Goal: Task Accomplishment & Management: Manage account settings

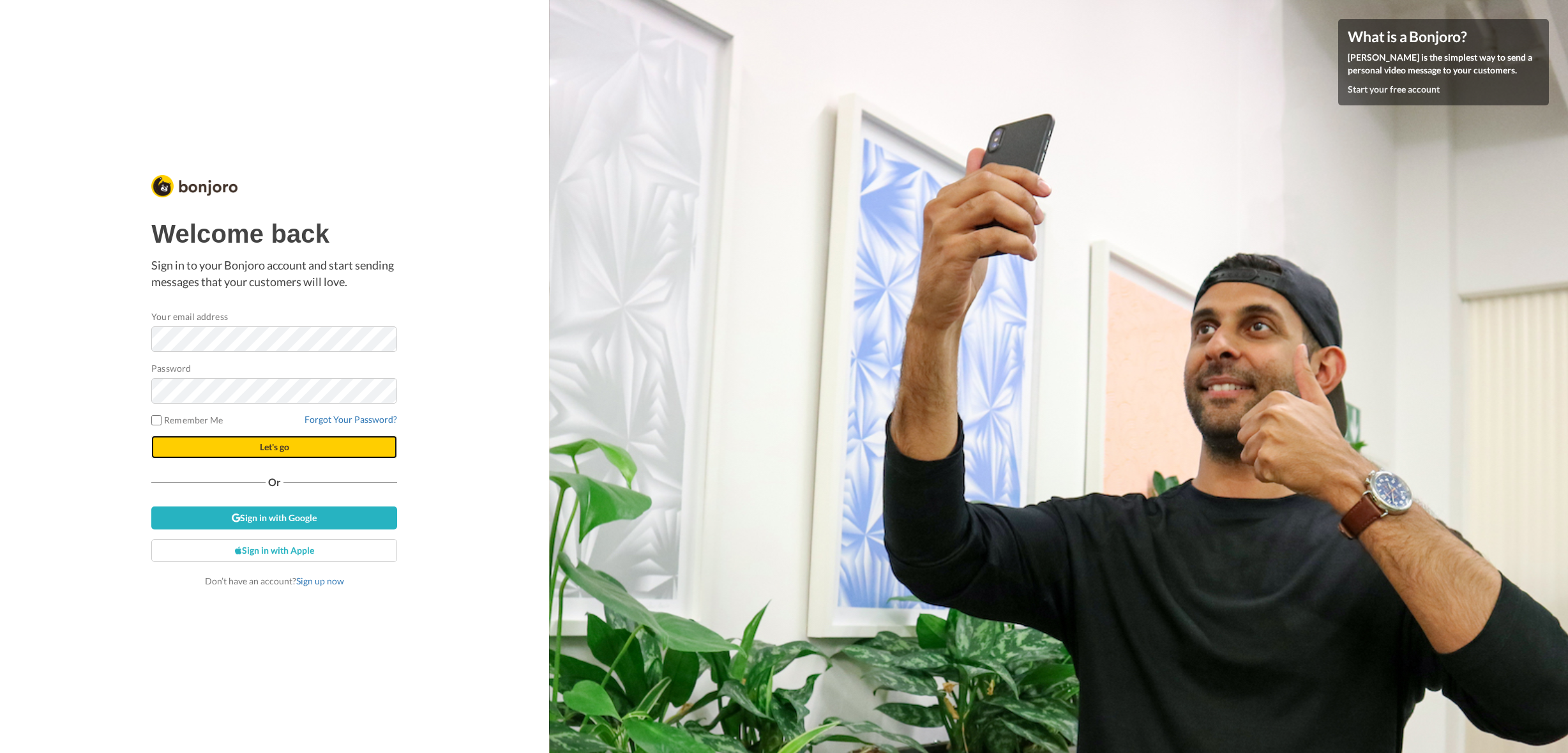
click at [281, 447] on span "Let's go" at bounding box center [275, 447] width 30 height 11
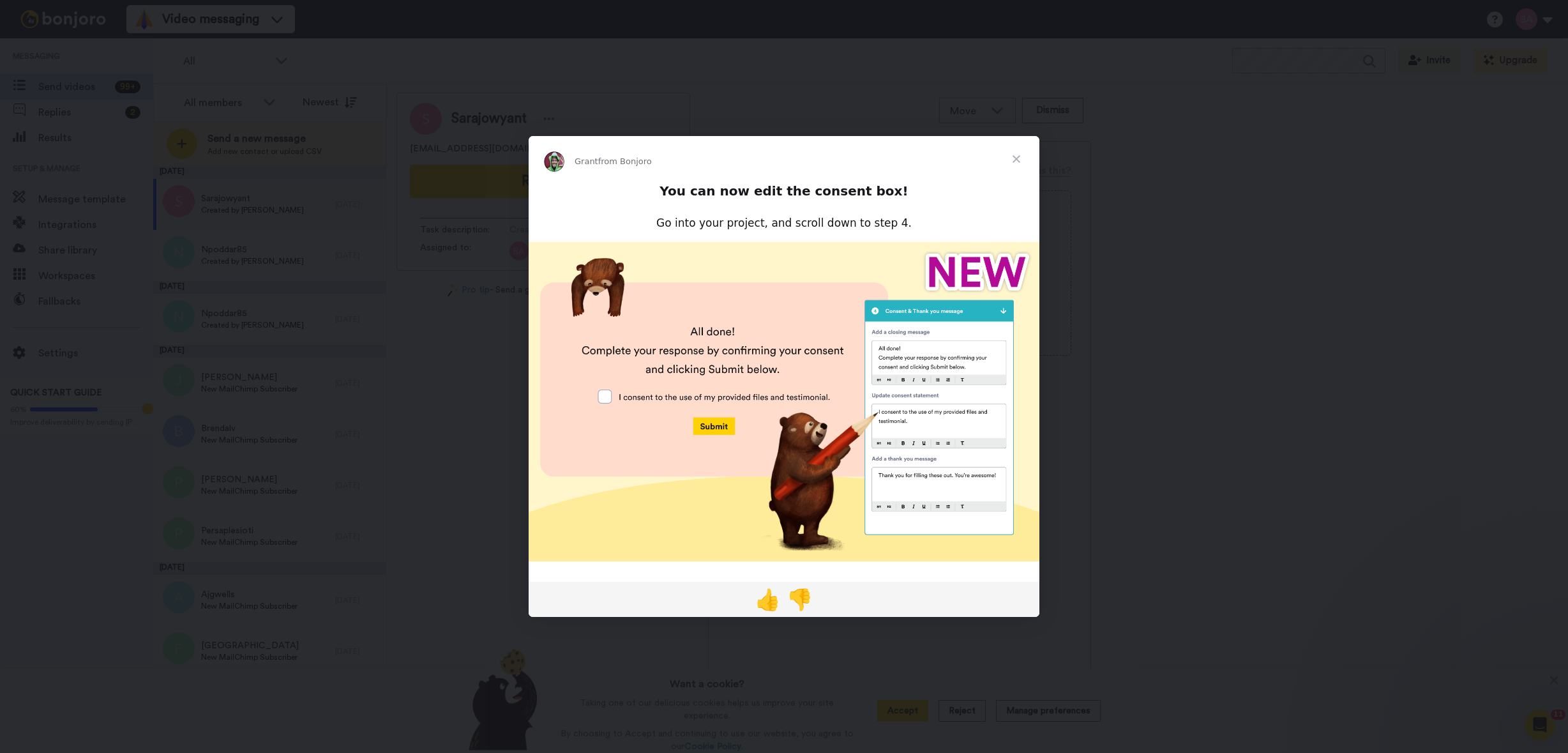
click at [1013, 161] on span "Close" at bounding box center [1016, 159] width 46 height 46
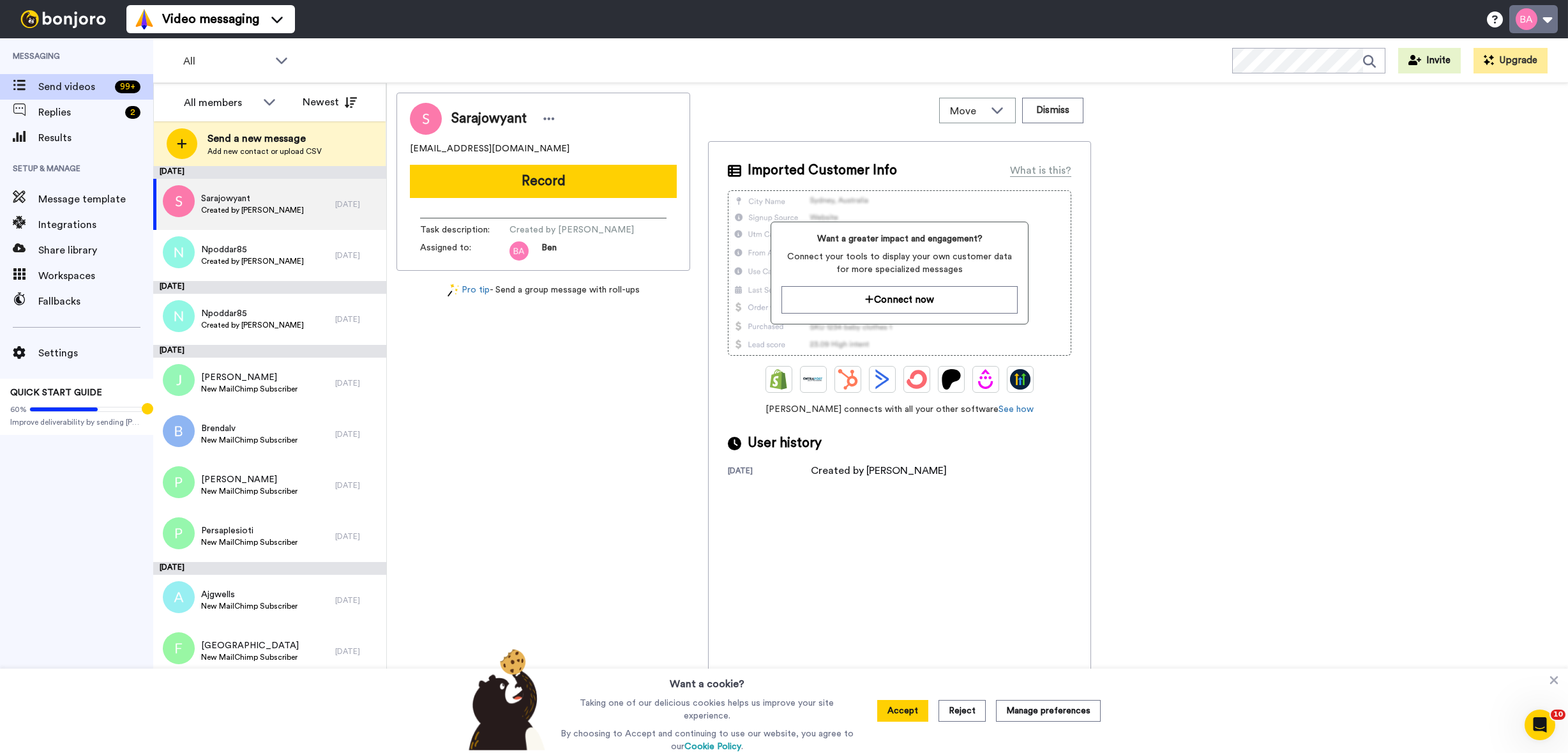
click at [1532, 21] on button at bounding box center [1534, 19] width 48 height 28
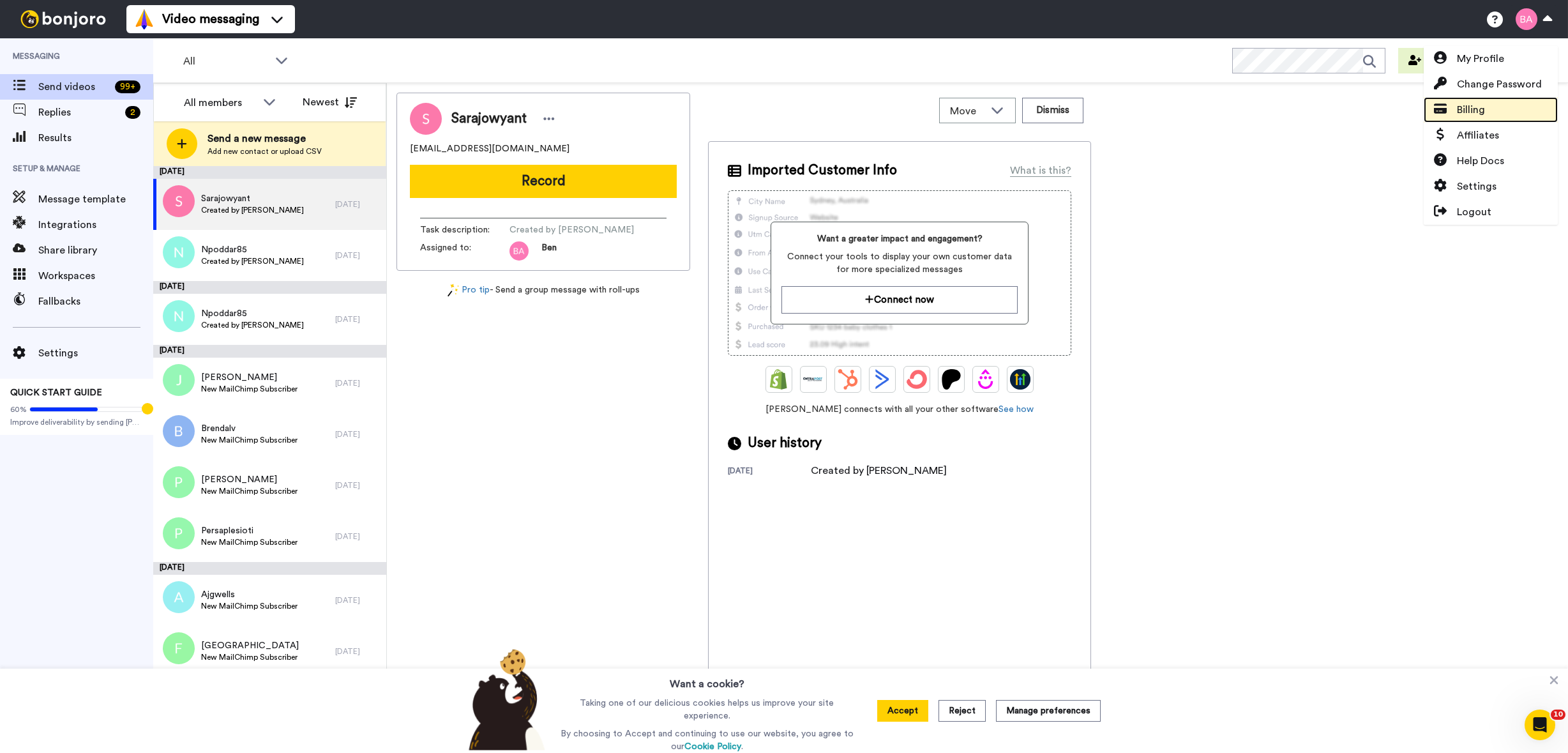
click at [1472, 114] on span "Billing" at bounding box center [1471, 109] width 28 height 15
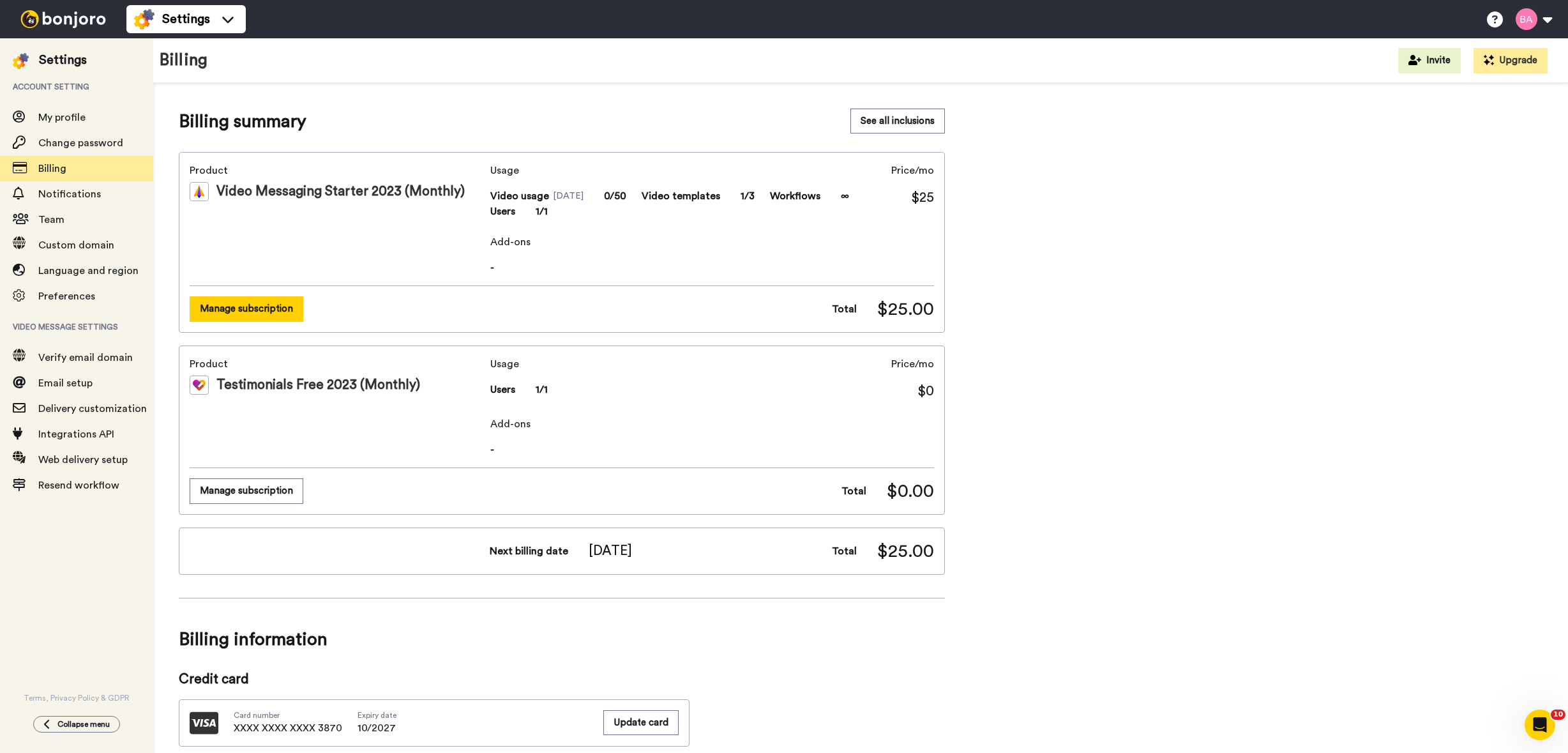
click at [277, 306] on button "Manage subscription" at bounding box center [246, 308] width 113 height 25
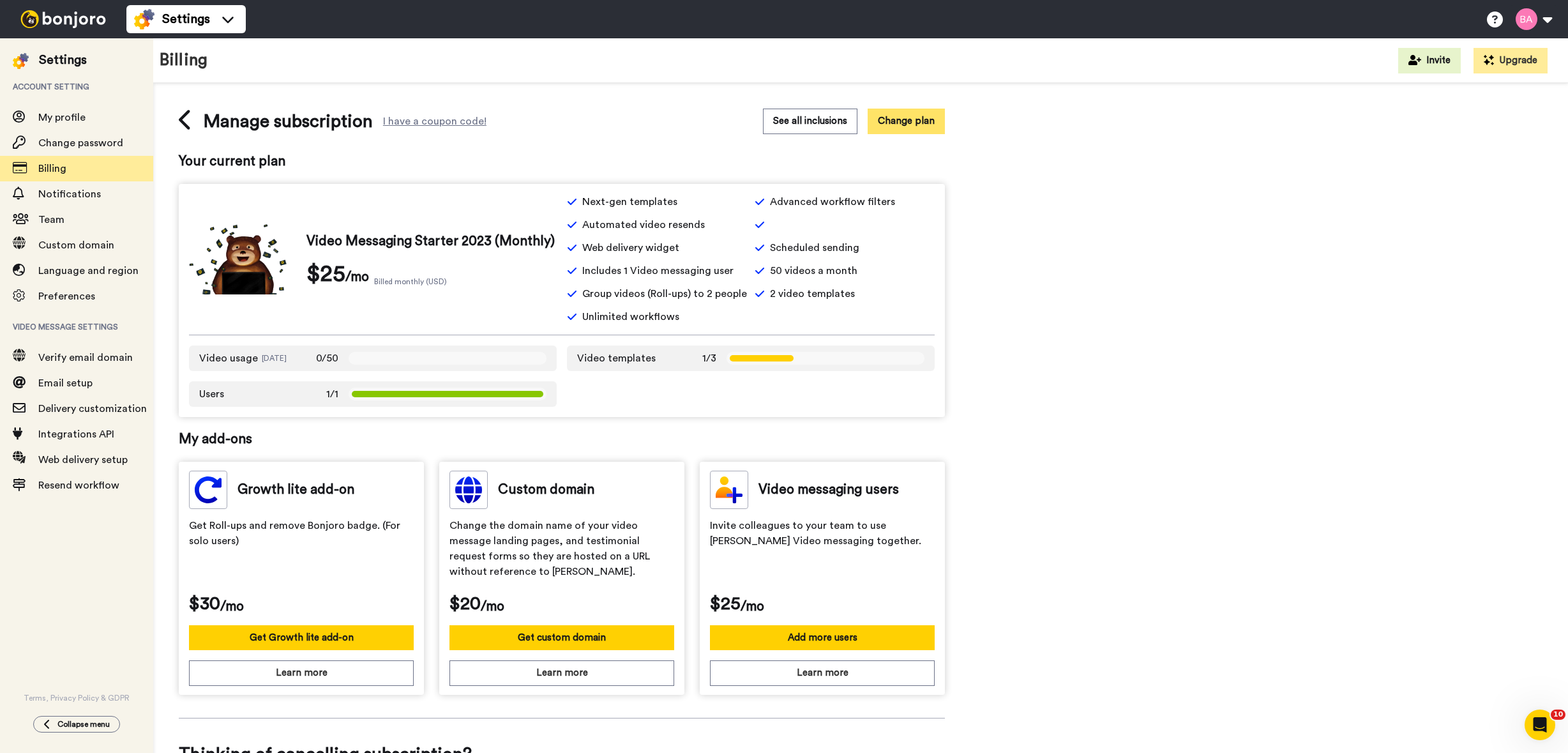
click at [887, 116] on button "Change plan" at bounding box center [906, 121] width 77 height 25
click at [213, 13] on div "Settings" at bounding box center [186, 19] width 104 height 20
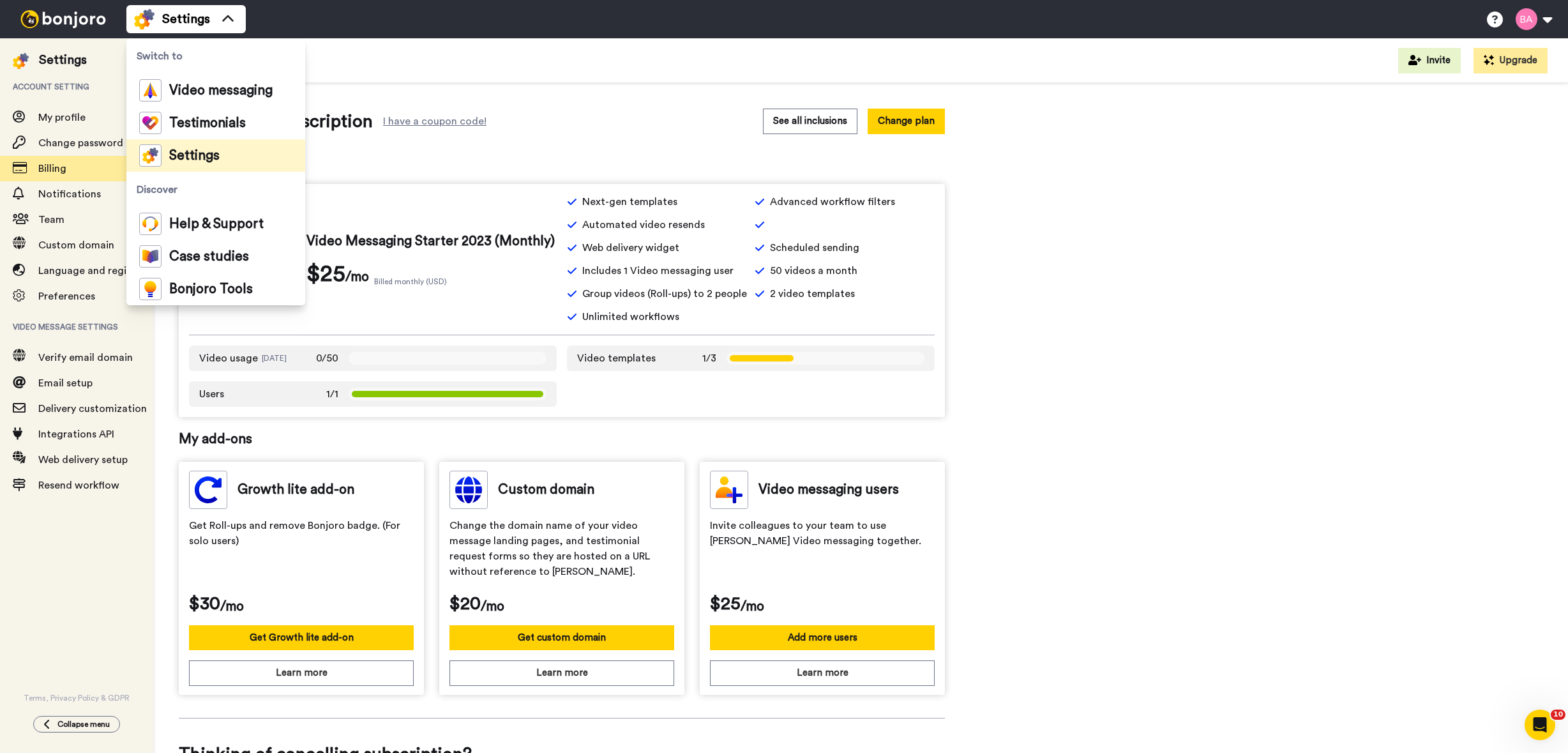
click at [1142, 328] on div "Manage subscription I have a coupon code! See all inclusions Change plan Your c…" at bounding box center [860, 532] width 1364 height 847
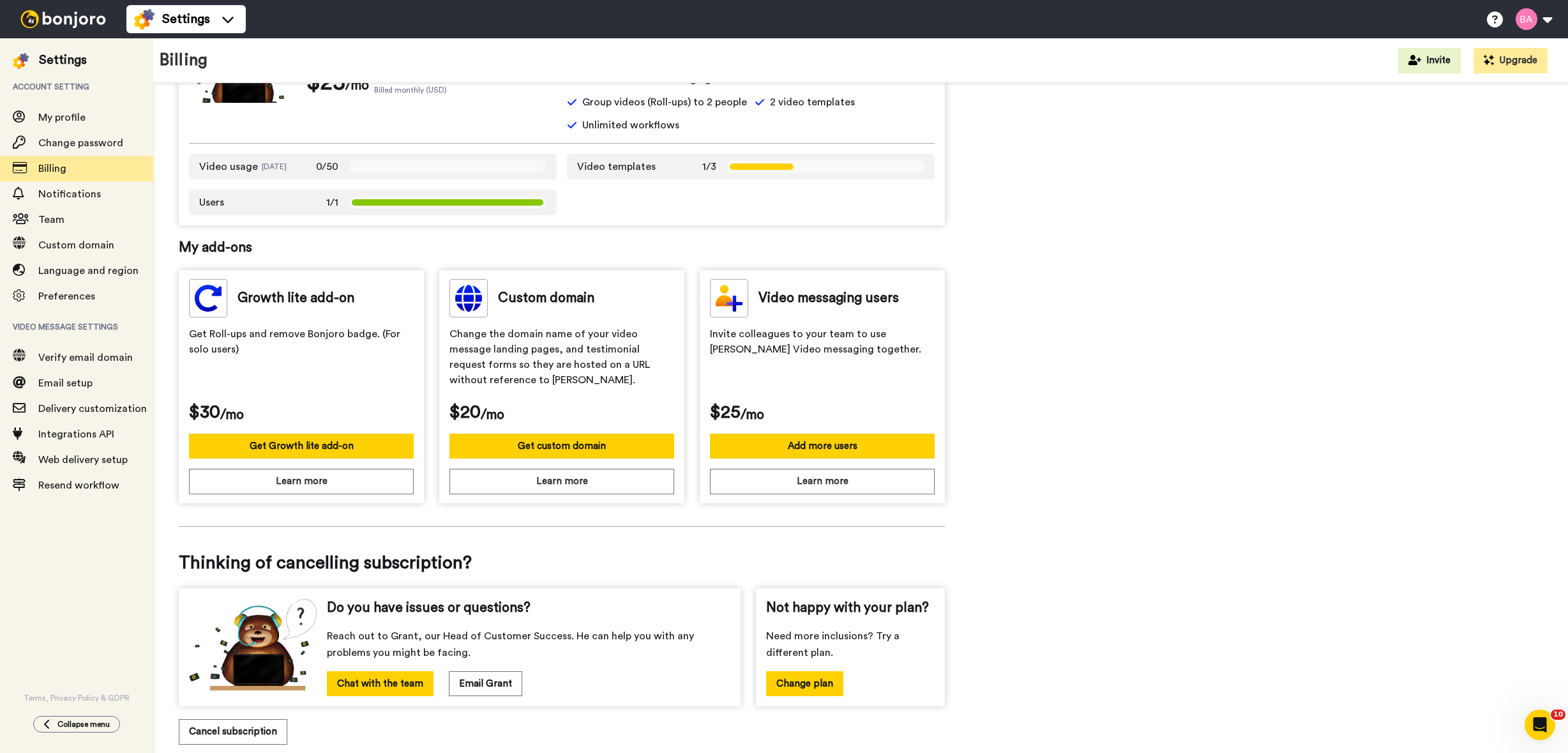
scroll to position [220, 0]
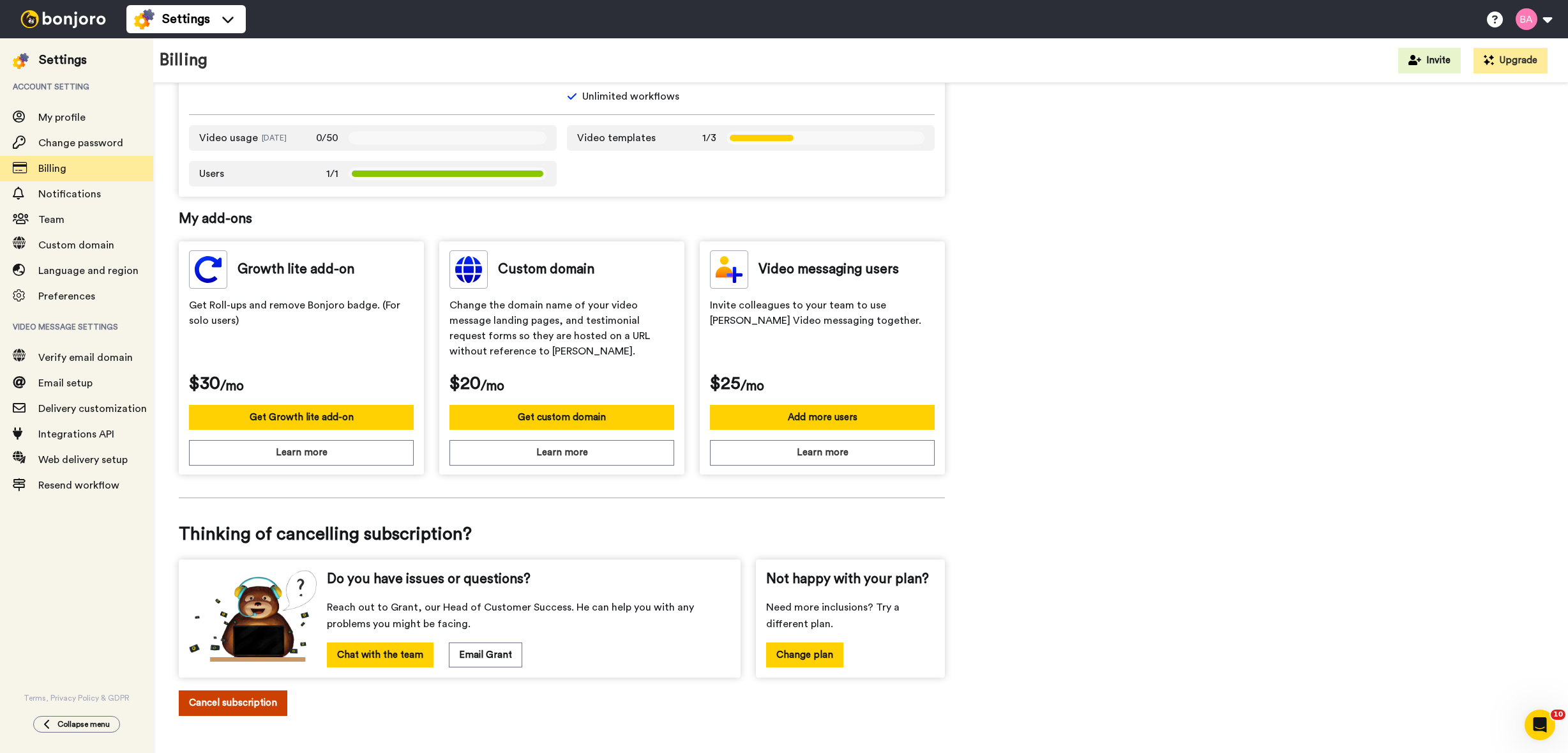
click at [248, 697] on button "Cancel subscription" at bounding box center [233, 703] width 109 height 25
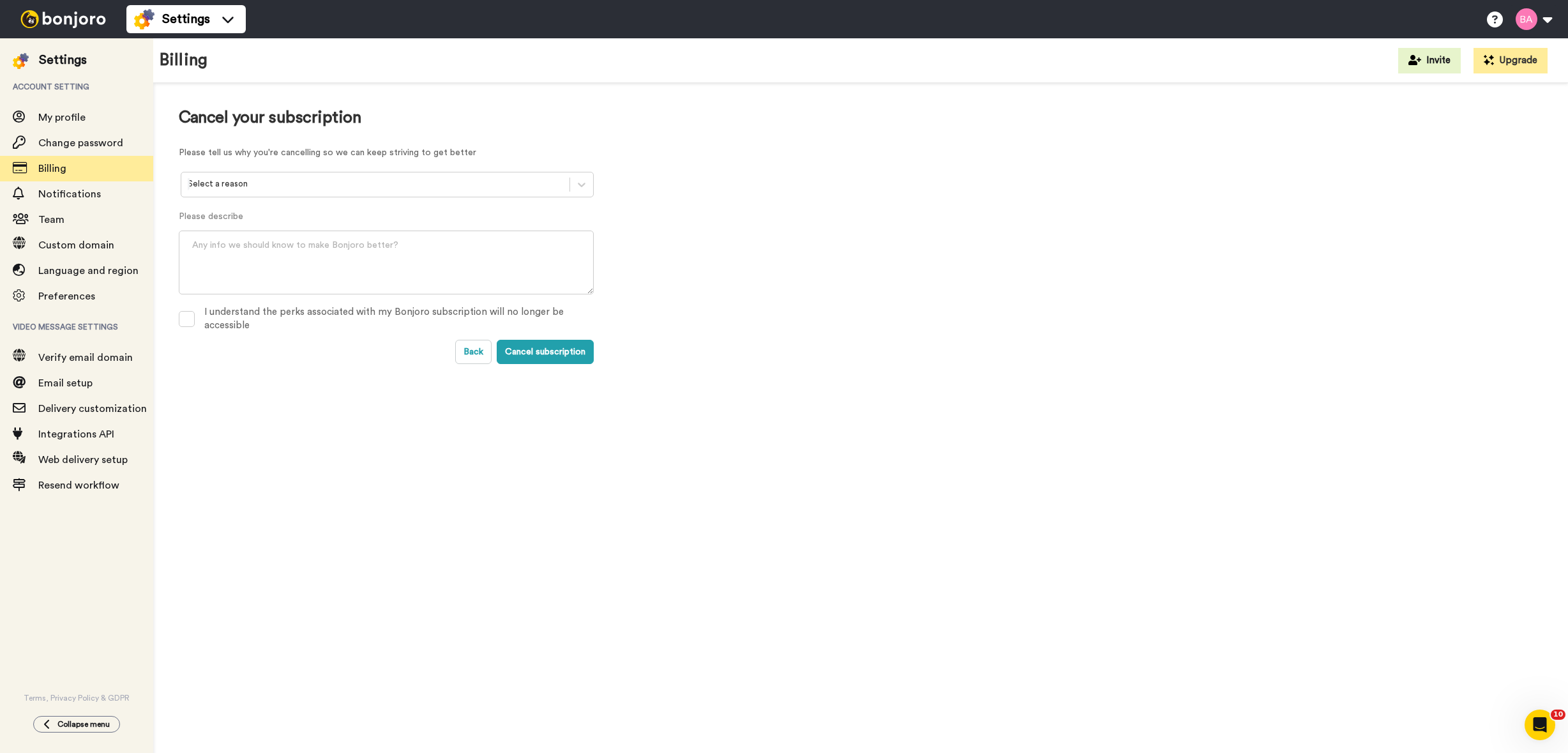
click at [278, 191] on div "Select a reason" at bounding box center [375, 184] width 388 height 19
click at [250, 407] on div "Cancel your subscription Please tell us why you're cancelling so we can keep st…" at bounding box center [860, 422] width 1415 height 678
click at [190, 318] on span at bounding box center [187, 319] width 16 height 16
click at [546, 348] on button "Cancel subscription" at bounding box center [545, 352] width 97 height 24
click at [340, 182] on div at bounding box center [375, 184] width 375 height 15
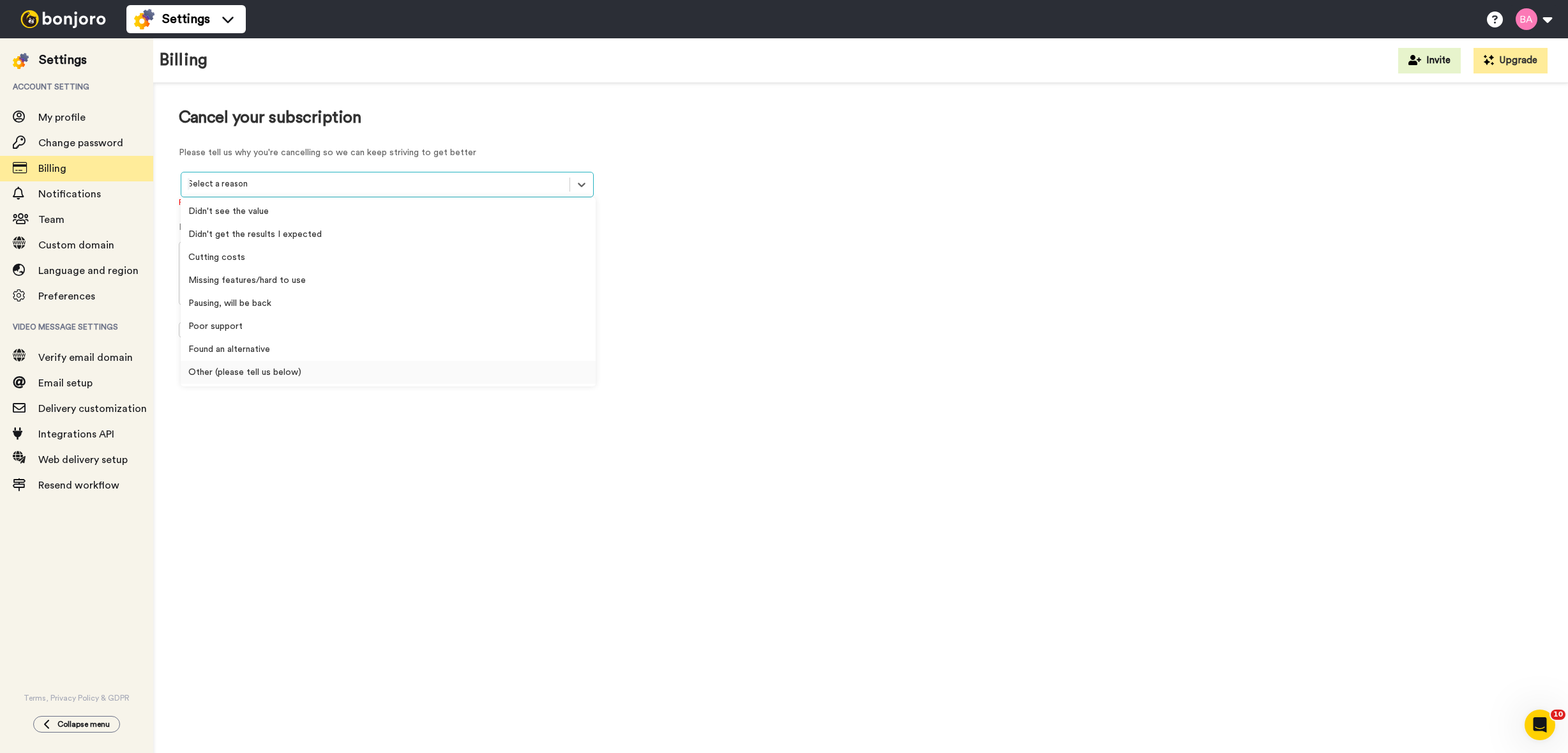
click at [287, 368] on div "Other (please tell us below)" at bounding box center [388, 372] width 415 height 23
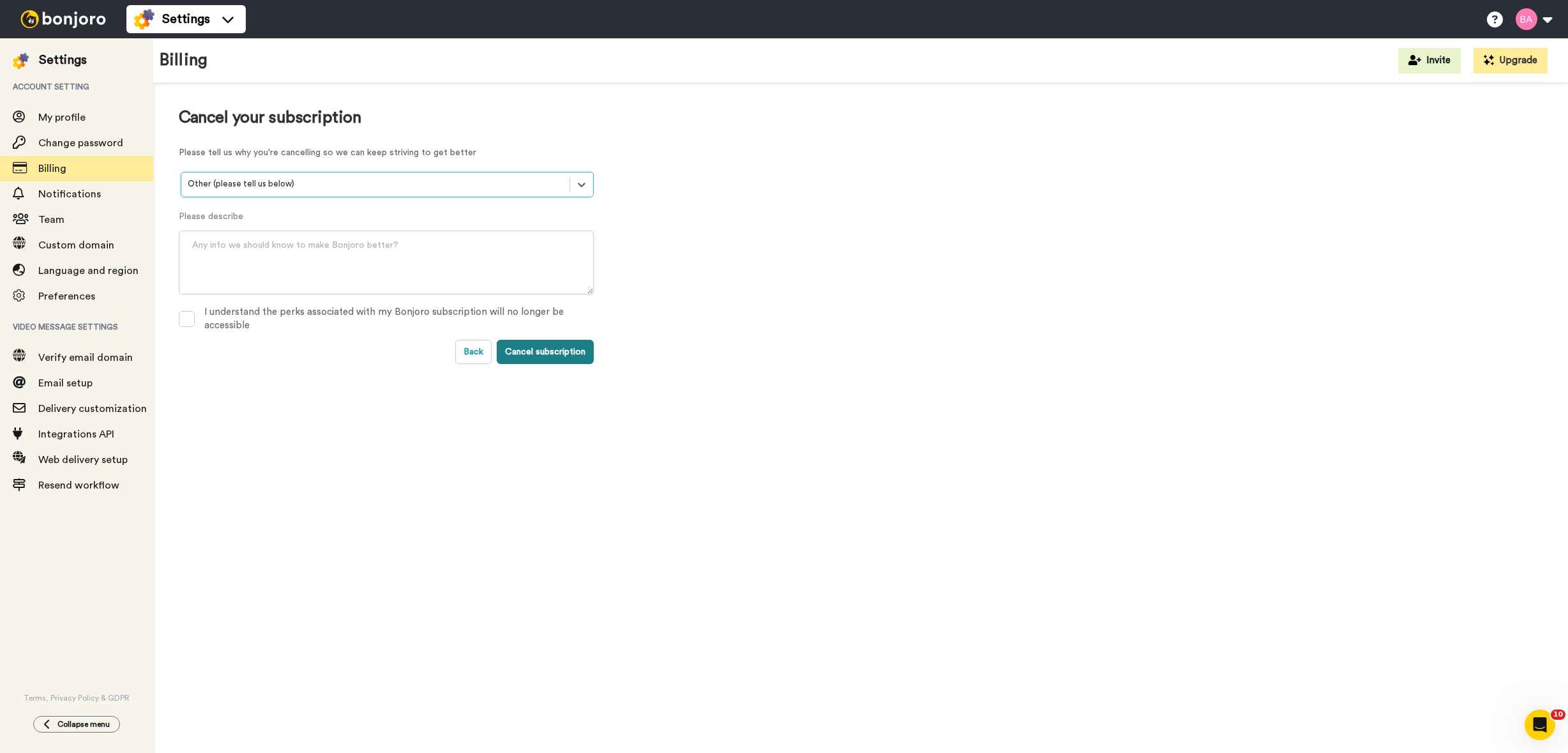
click at [551, 353] on button "Cancel subscription" at bounding box center [545, 352] width 97 height 24
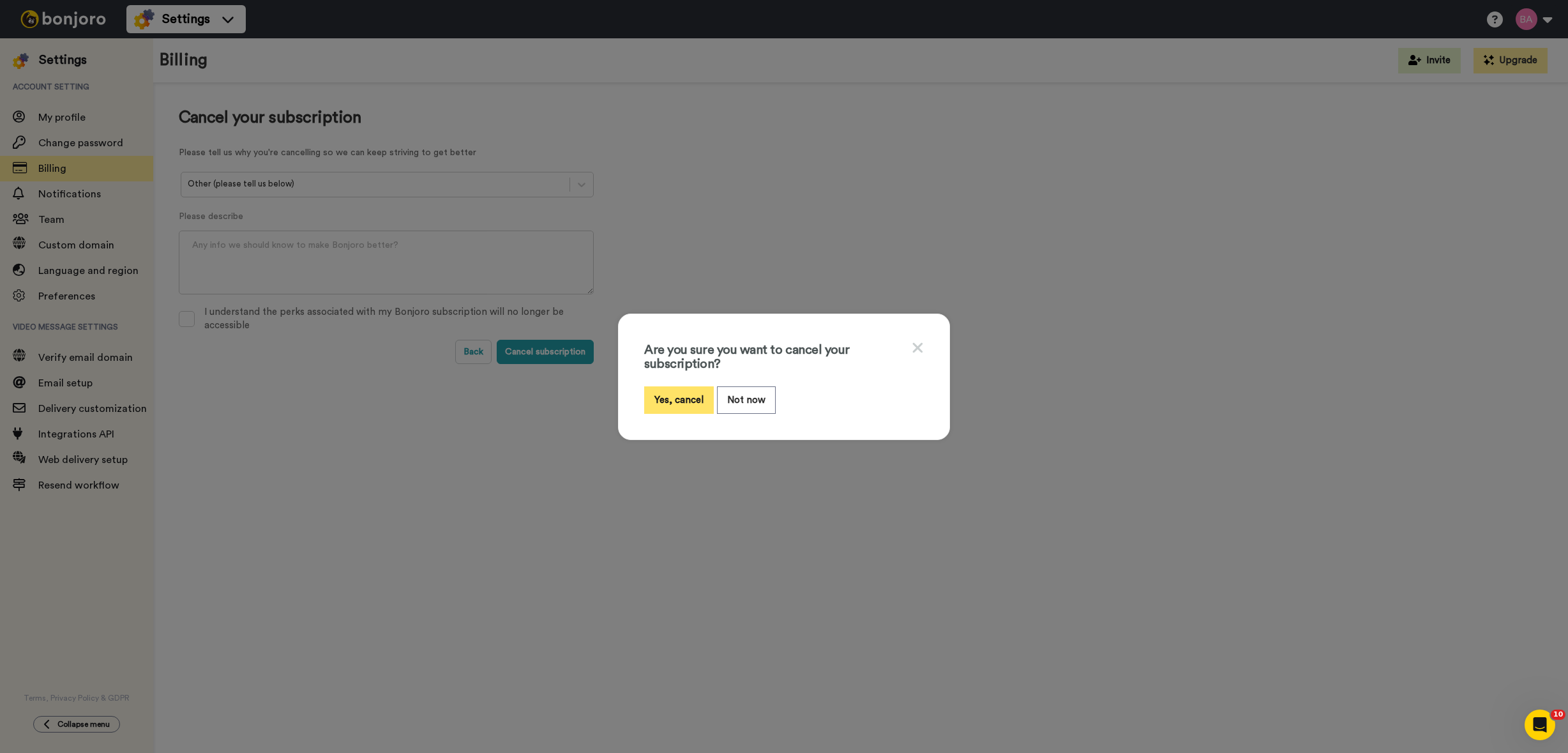
click at [670, 396] on button "Yes, cancel" at bounding box center [679, 400] width 70 height 28
